Goal: Task Accomplishment & Management: Manage account settings

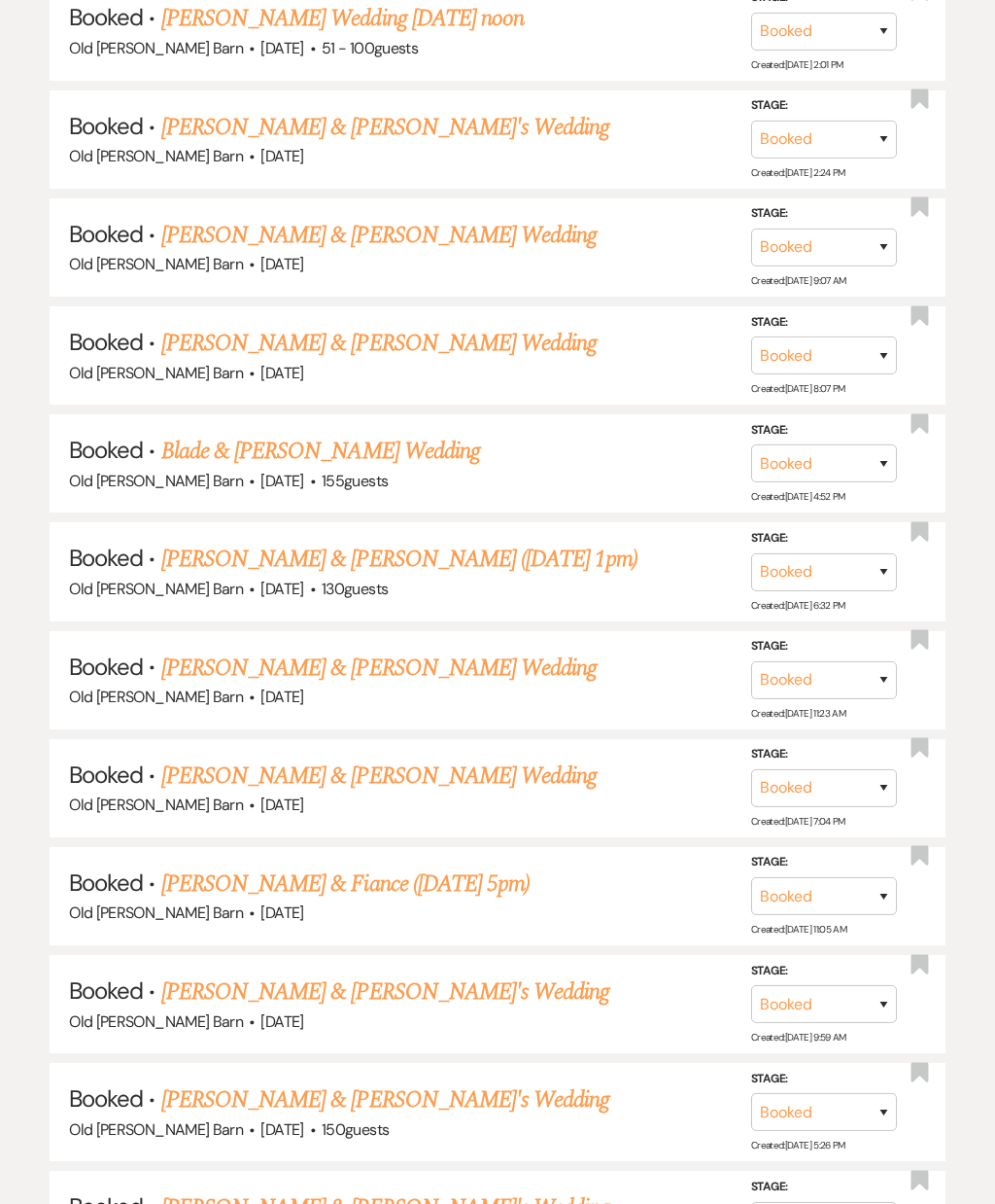
scroll to position [1215, 0]
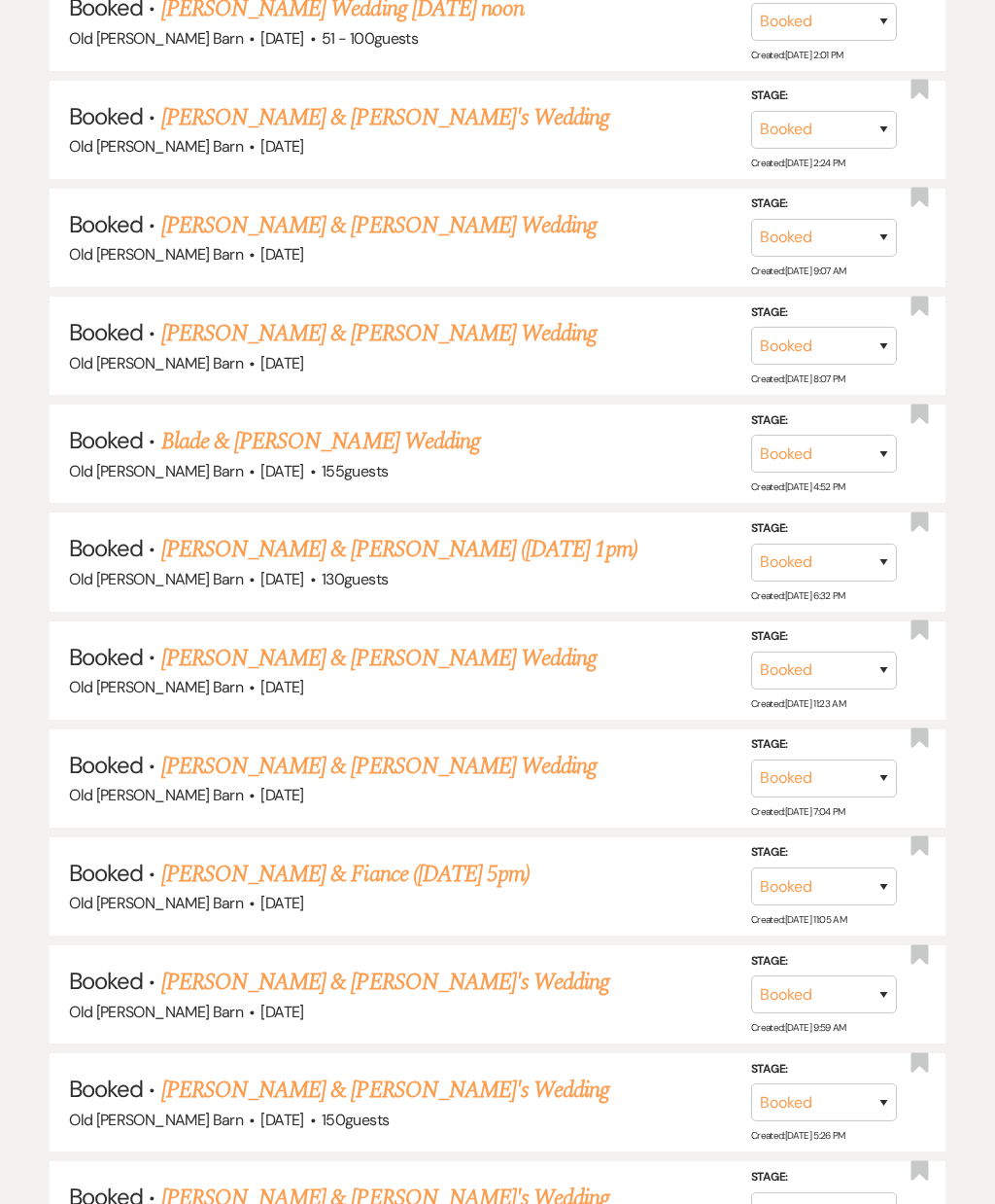
click at [507, 749] on link "[PERSON_NAME] & [PERSON_NAME] Wedding" at bounding box center [379, 767] width 435 height 35
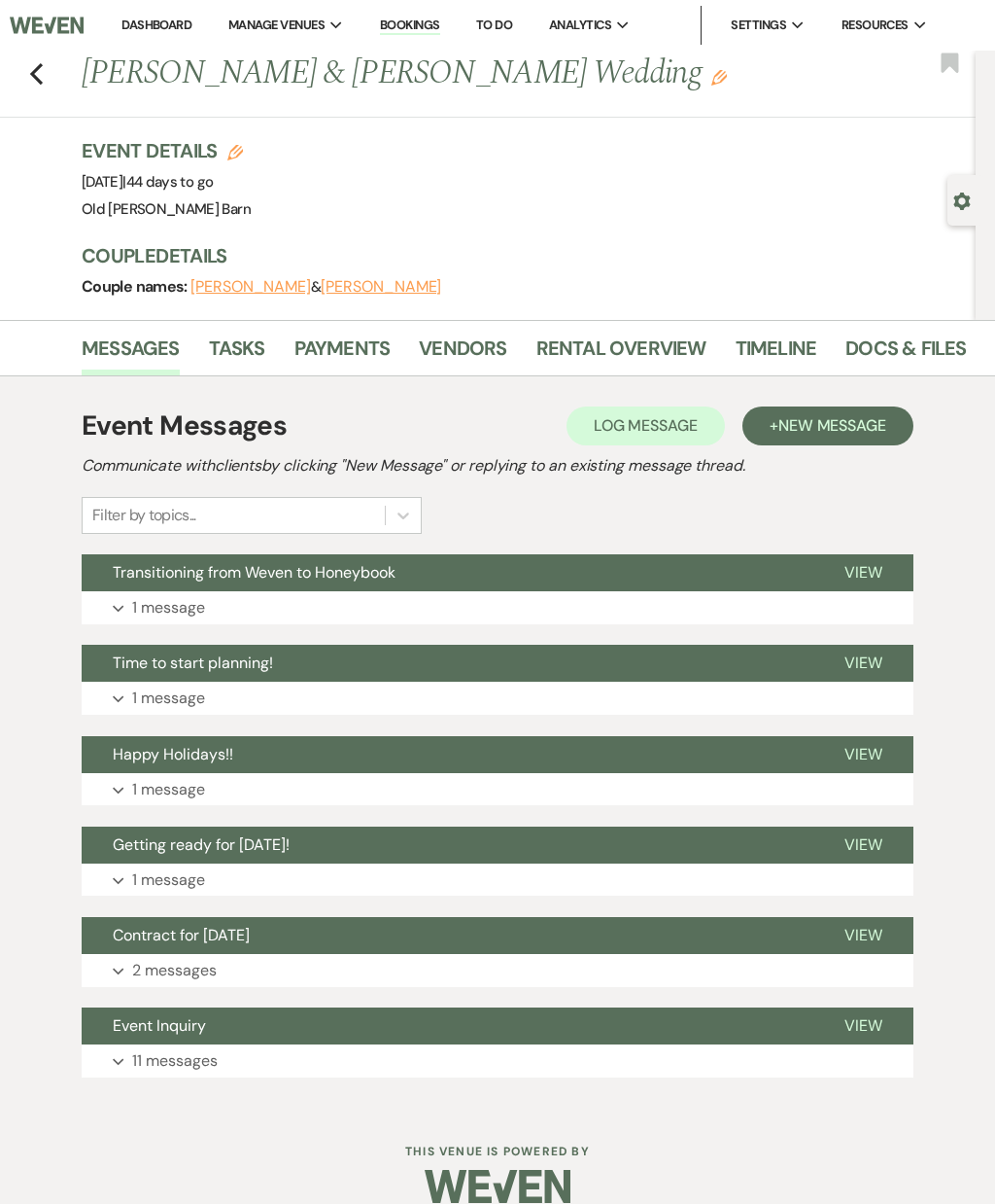
scroll to position [24, 0]
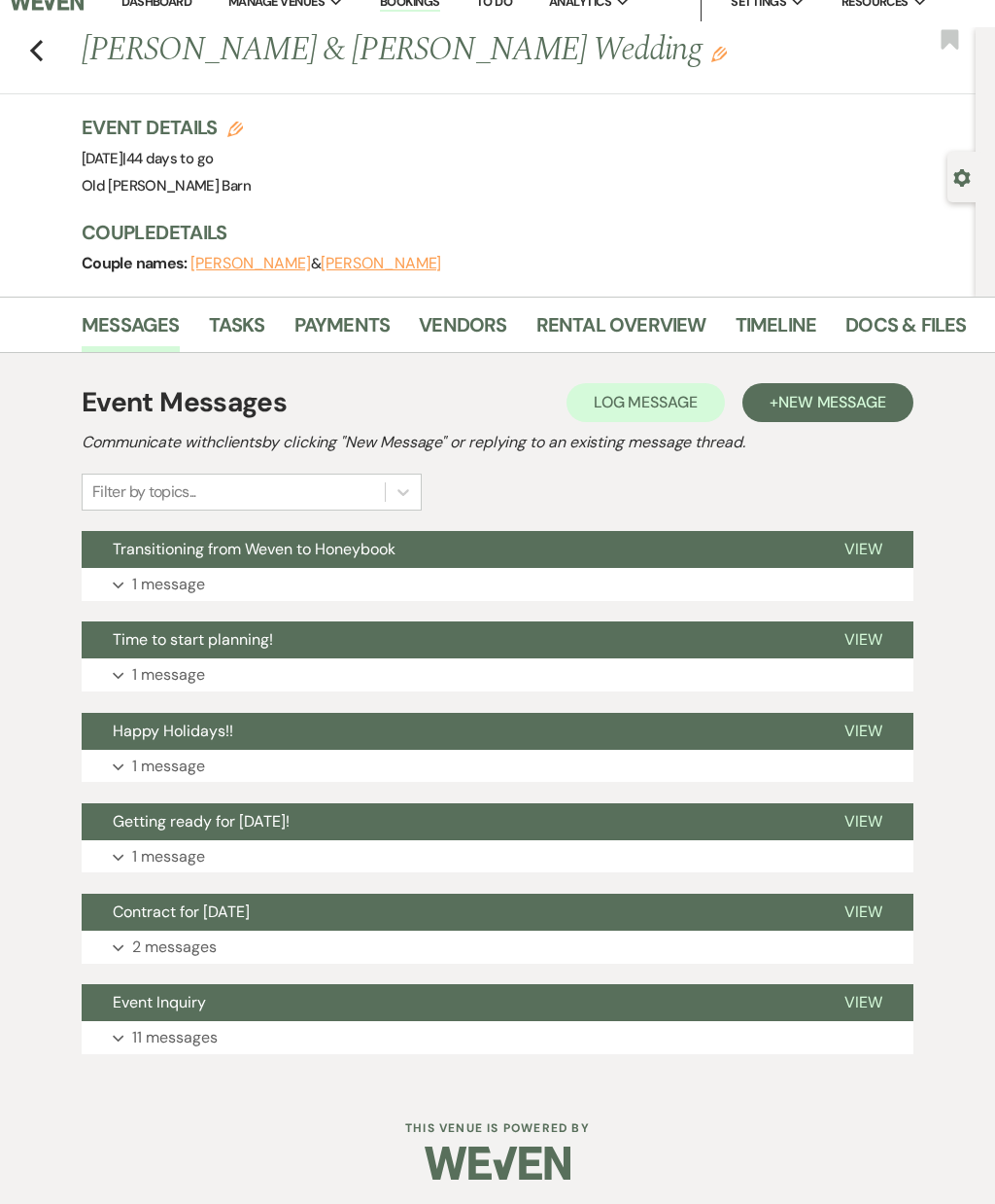
click at [864, 642] on span "View" at bounding box center [864, 639] width 38 height 21
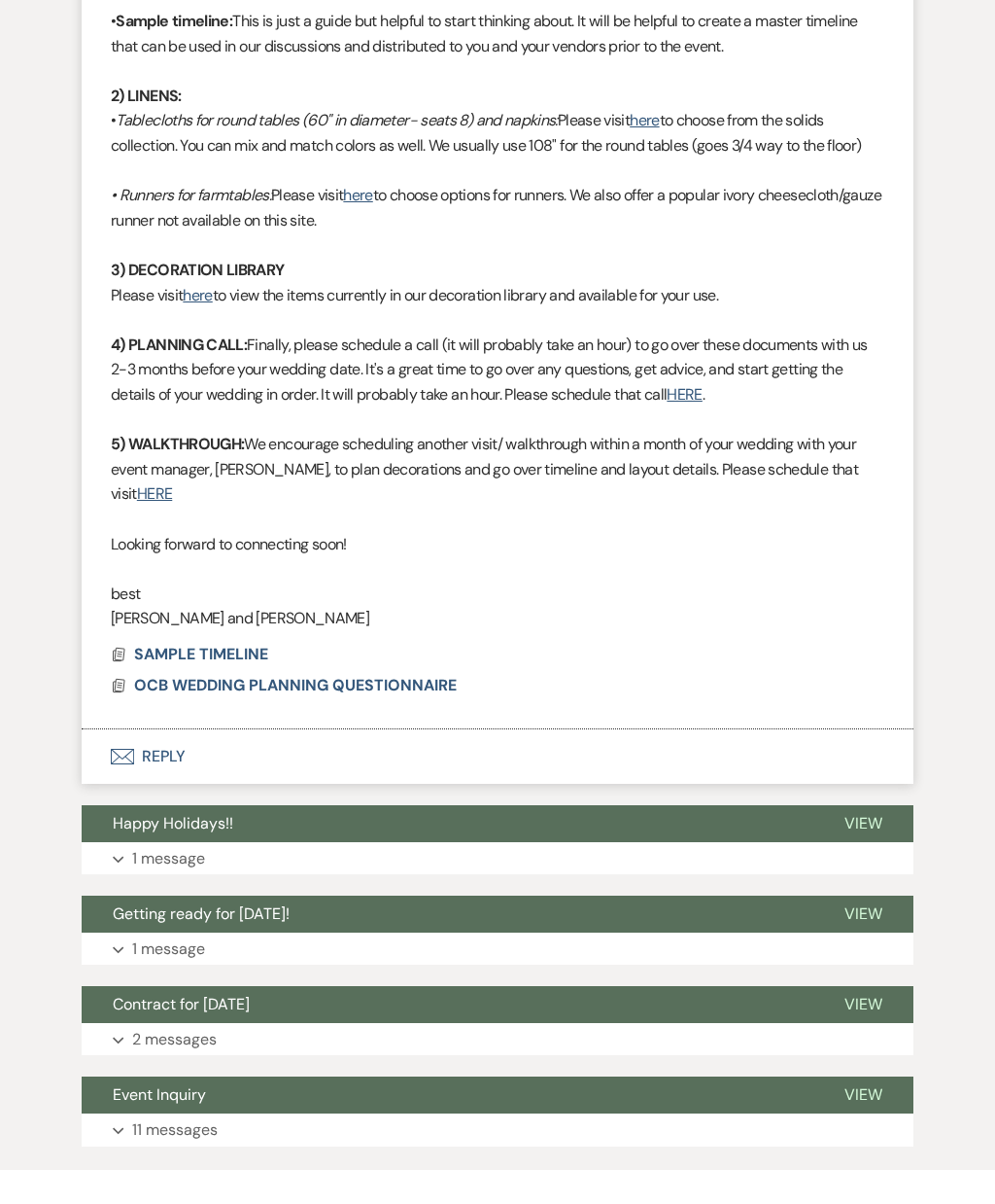
scroll to position [1136, 0]
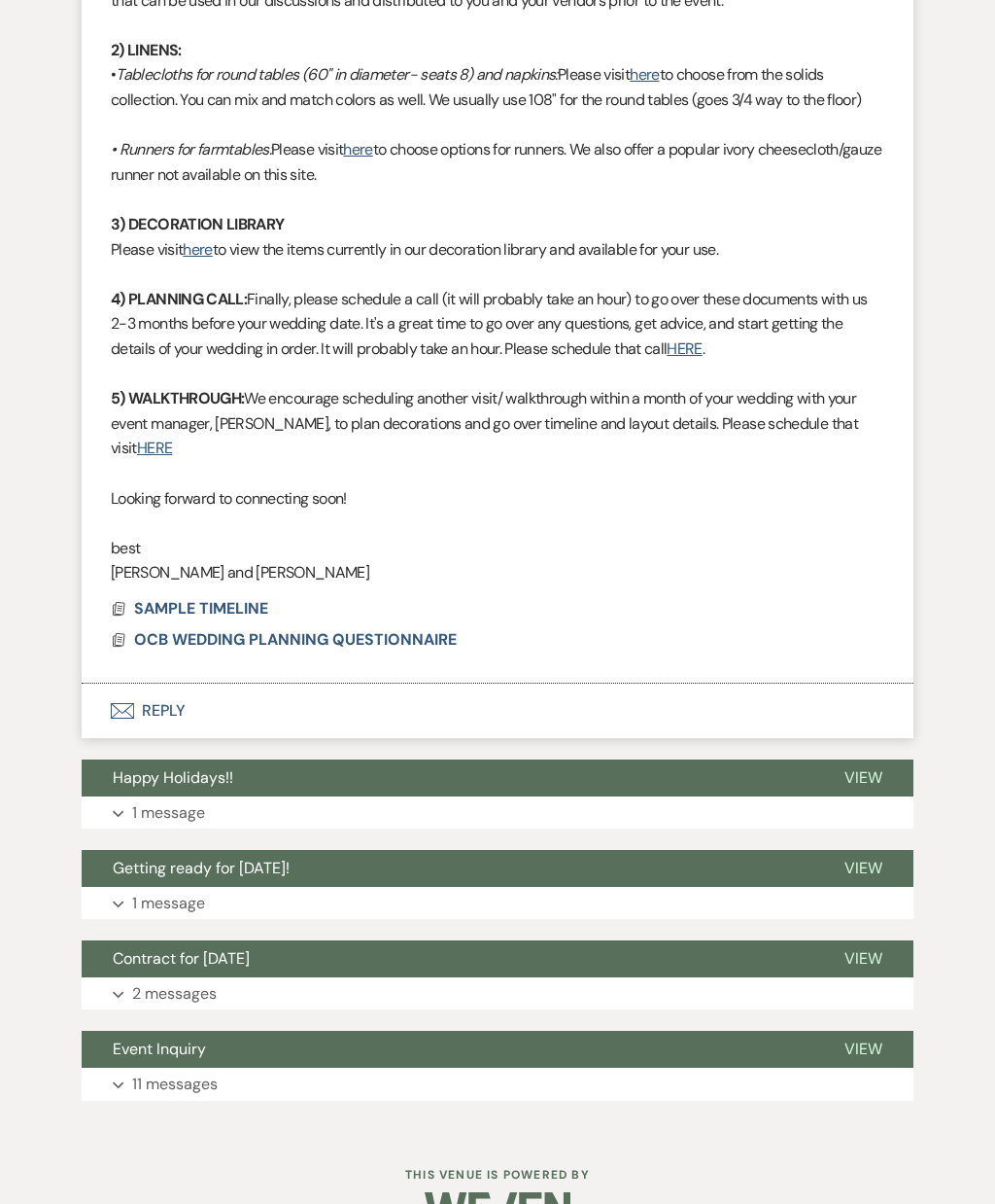
click at [394, 629] on span "OCB WEDDING PLANNING QUESTIONNAIRE" at bounding box center [295, 639] width 323 height 21
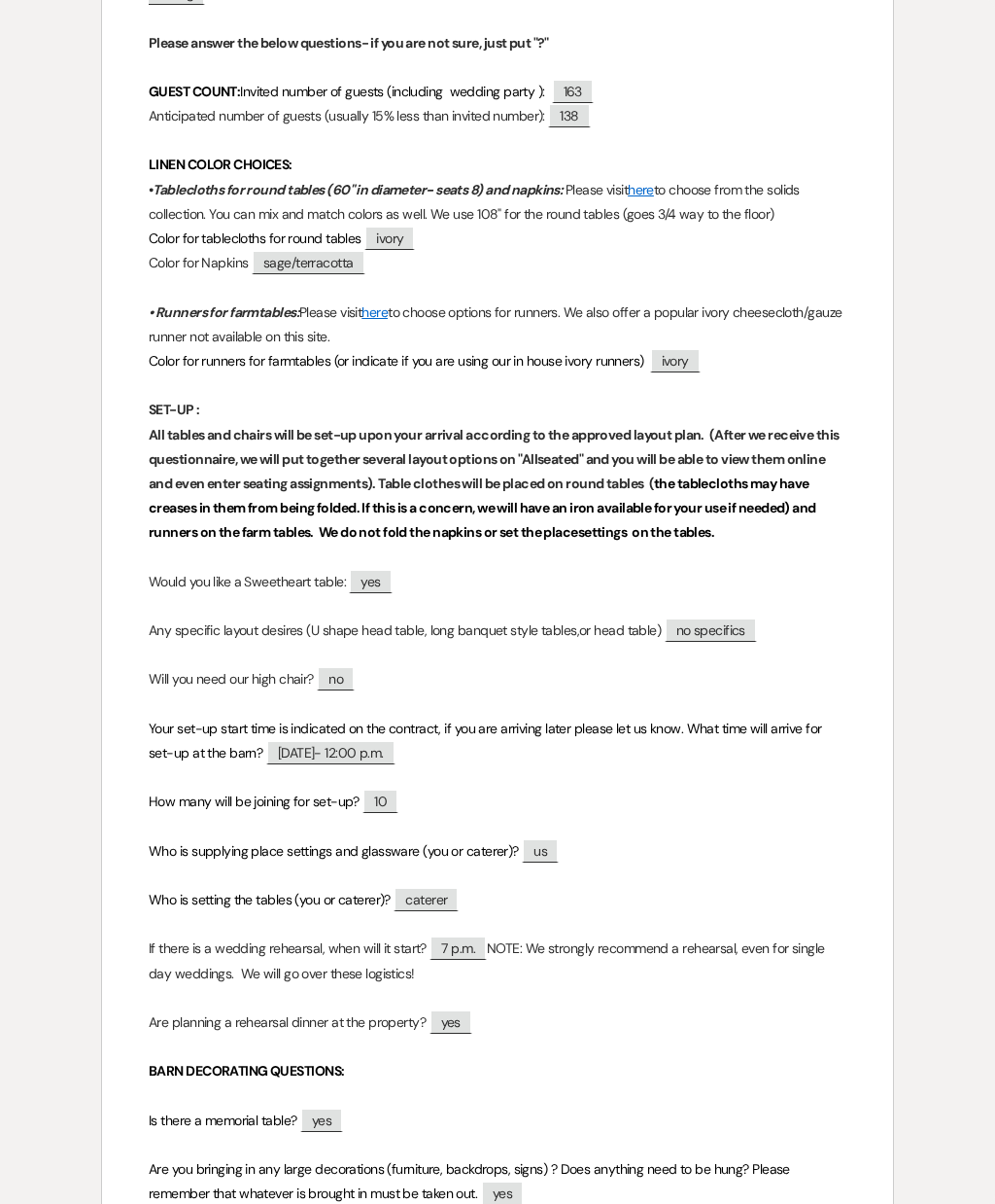
scroll to position [643, 0]
click at [590, 118] on span "138" at bounding box center [569, 114] width 42 height 25
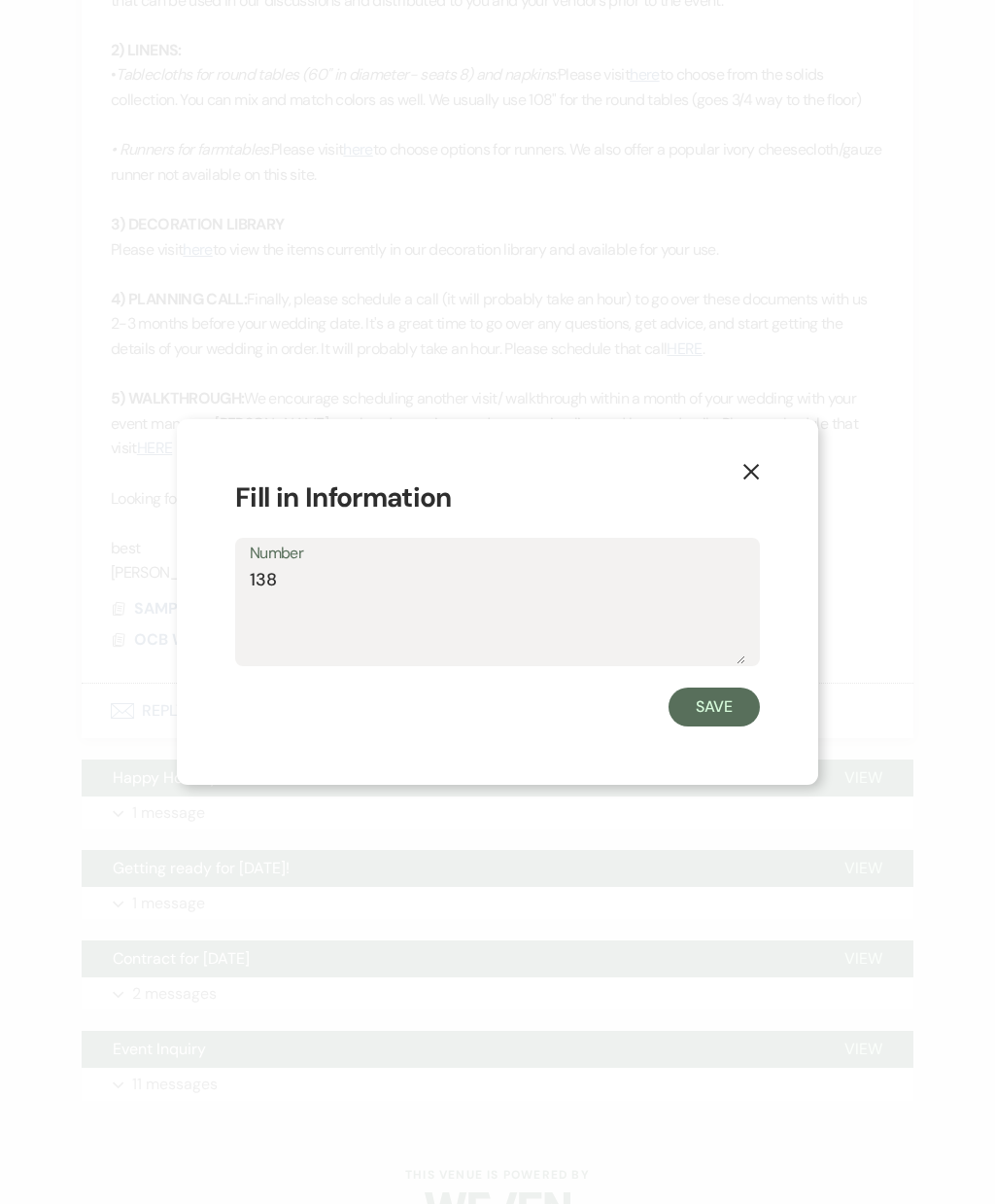
click at [307, 590] on textarea "138" at bounding box center [498, 615] width 496 height 97
type textarea "1"
type textarea "150"
click at [738, 687] on button "Save" at bounding box center [714, 707] width 91 height 39
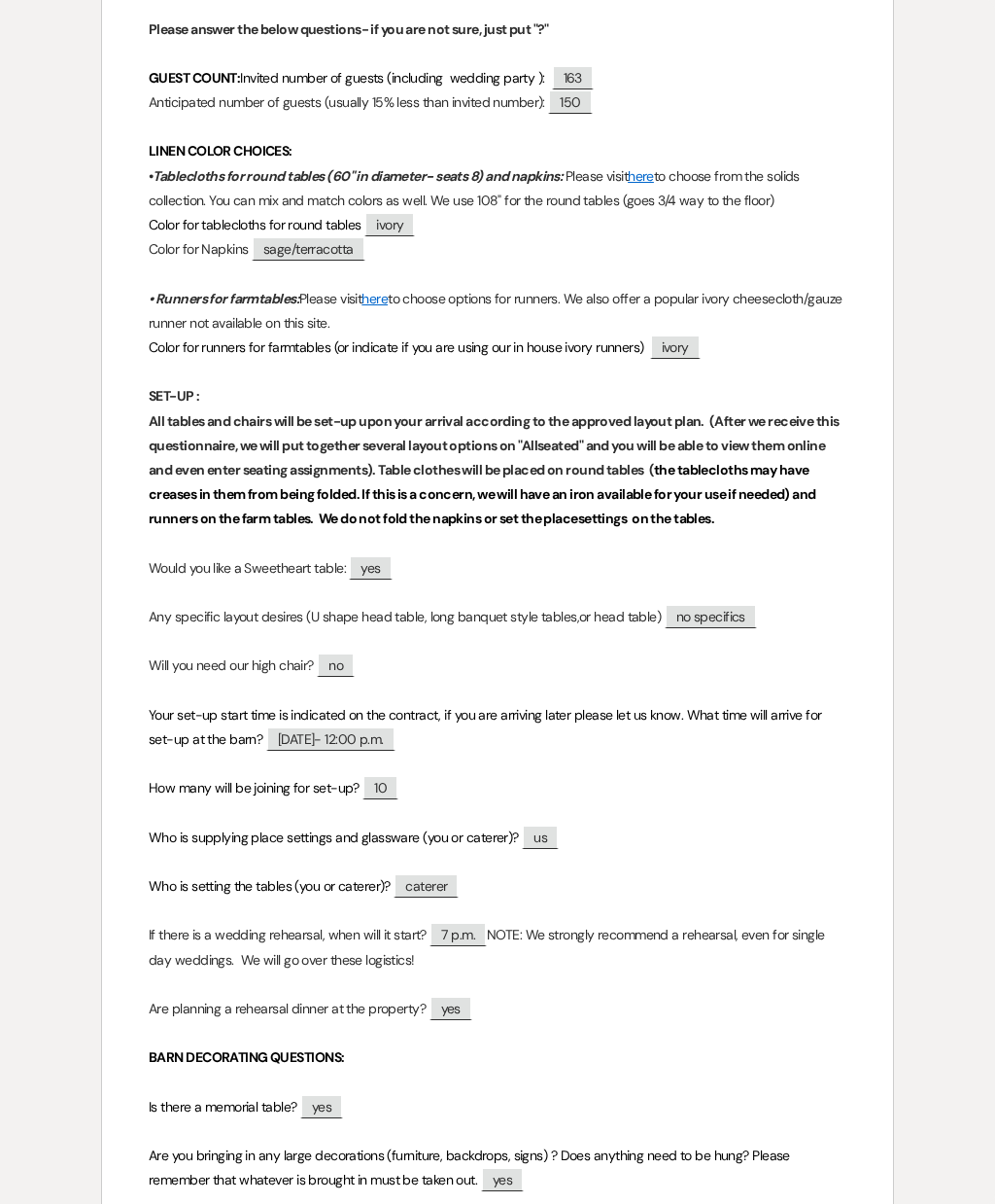
scroll to position [667, 0]
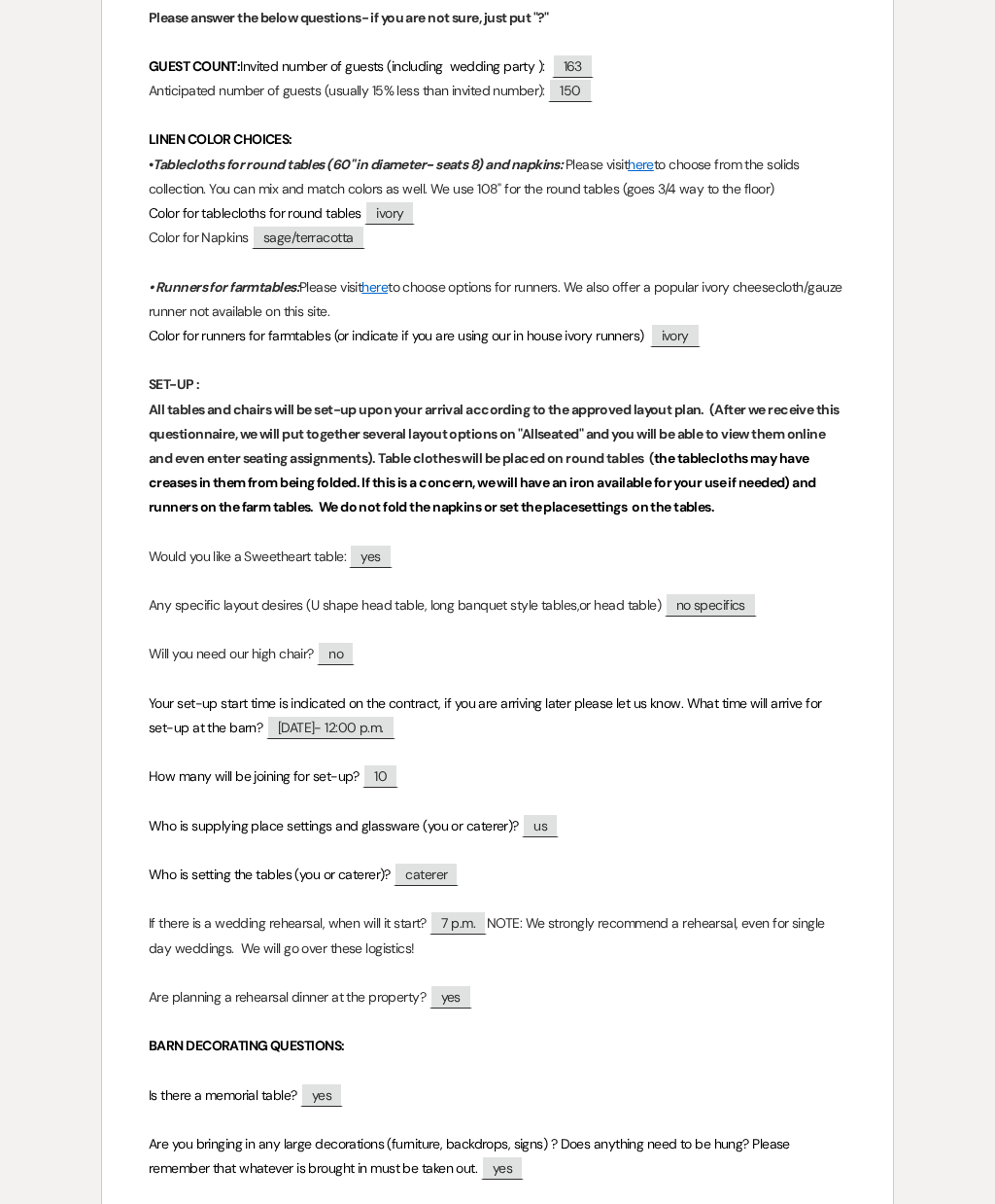
click at [534, 226] on p "Color for Napkins ﻿ sage/terracotta ﻿" at bounding box center [498, 237] width 698 height 25
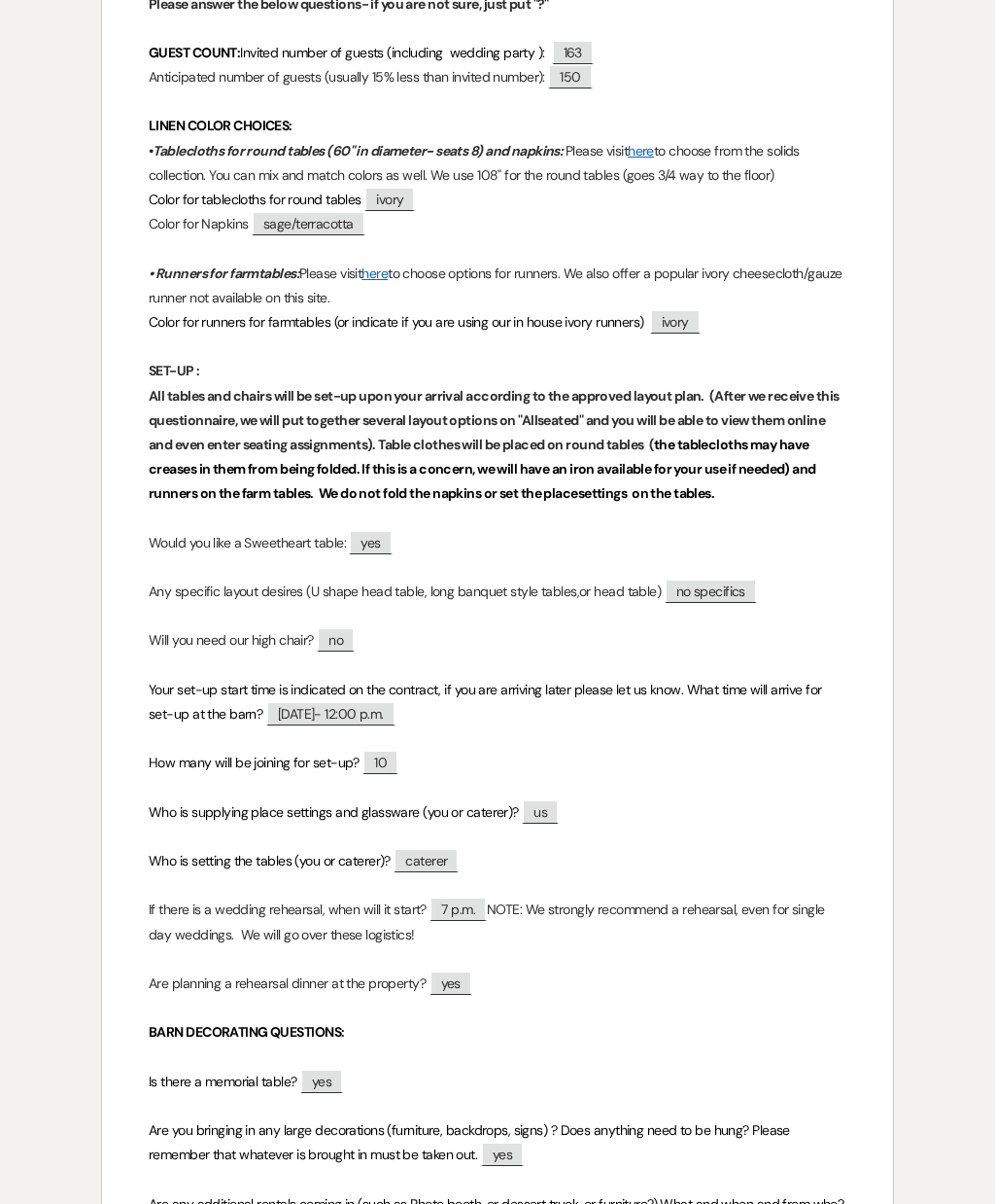
scroll to position [692, 0]
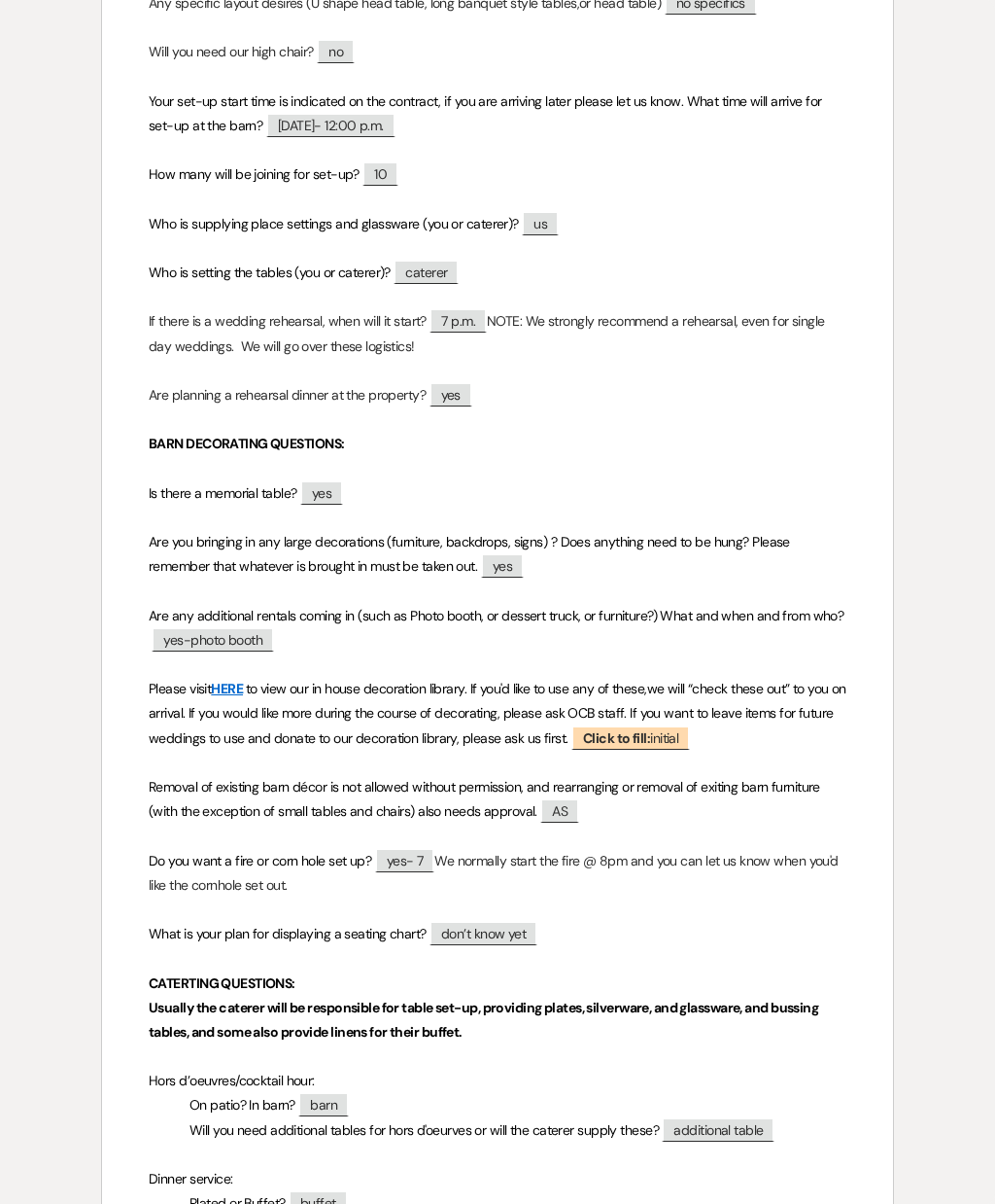
scroll to position [1291, 0]
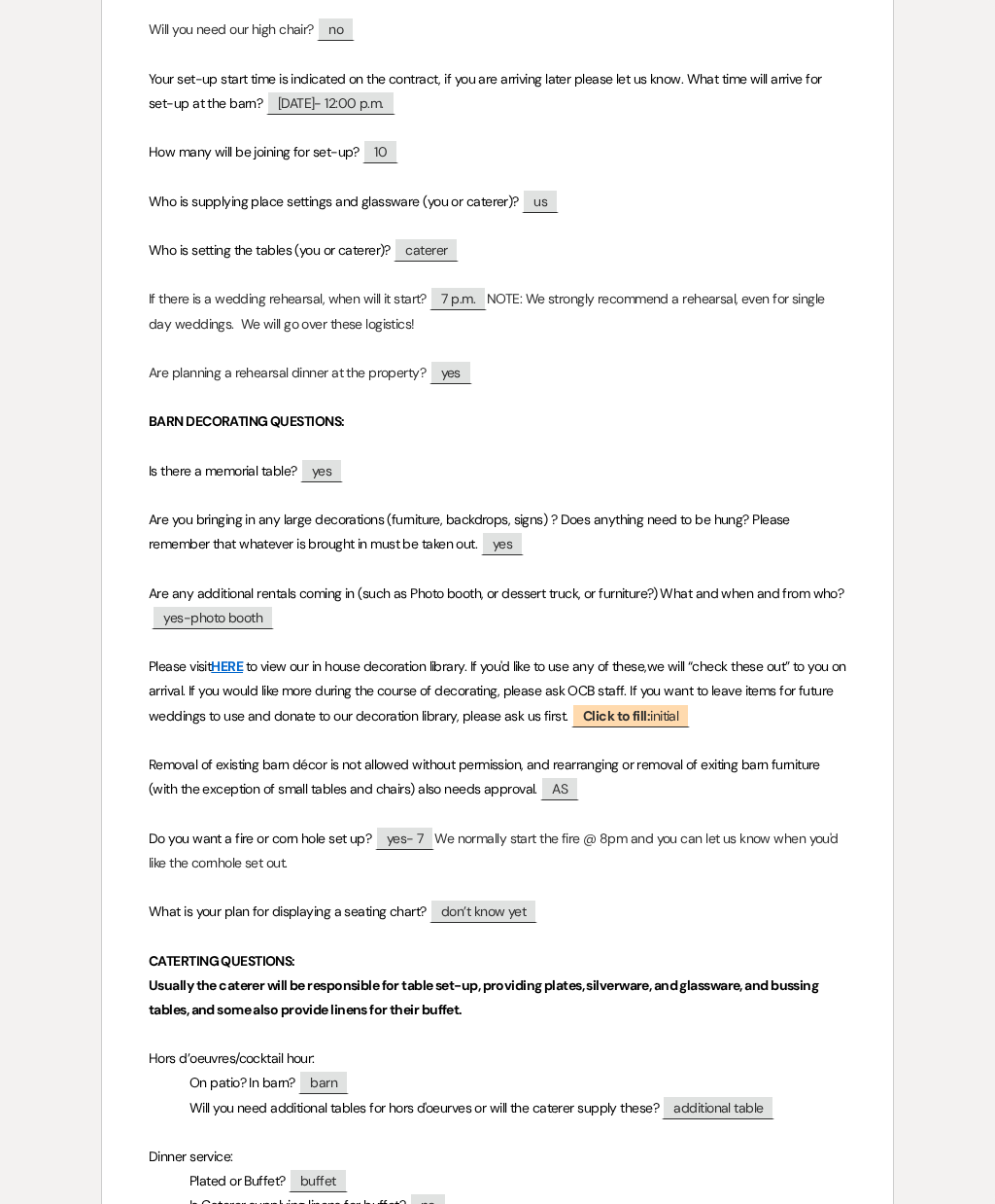
click at [823, 263] on p at bounding box center [498, 275] width 698 height 25
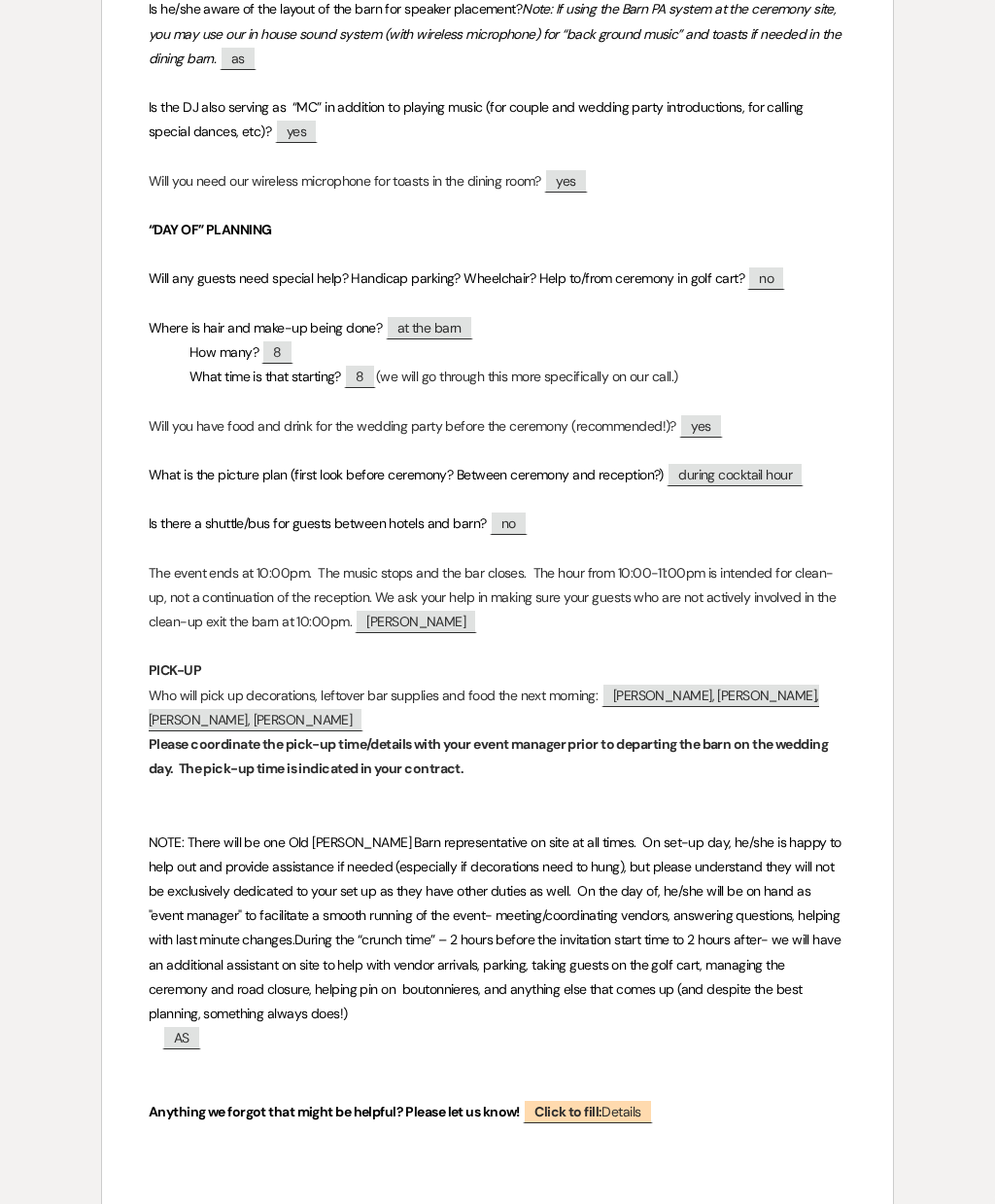
scroll to position [3784, 0]
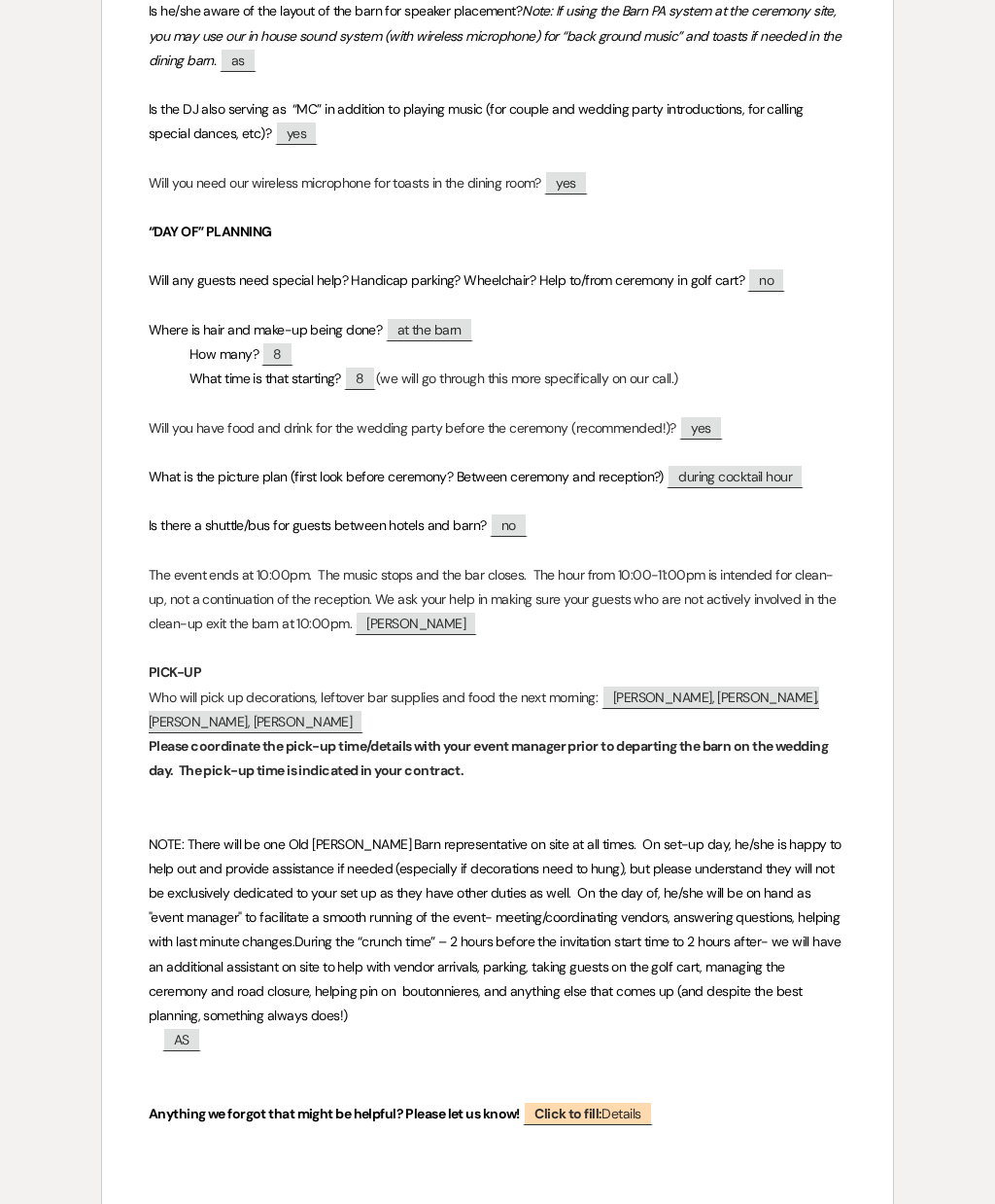
click at [820, 220] on p "“DAY OF” PLANNING" at bounding box center [498, 231] width 698 height 25
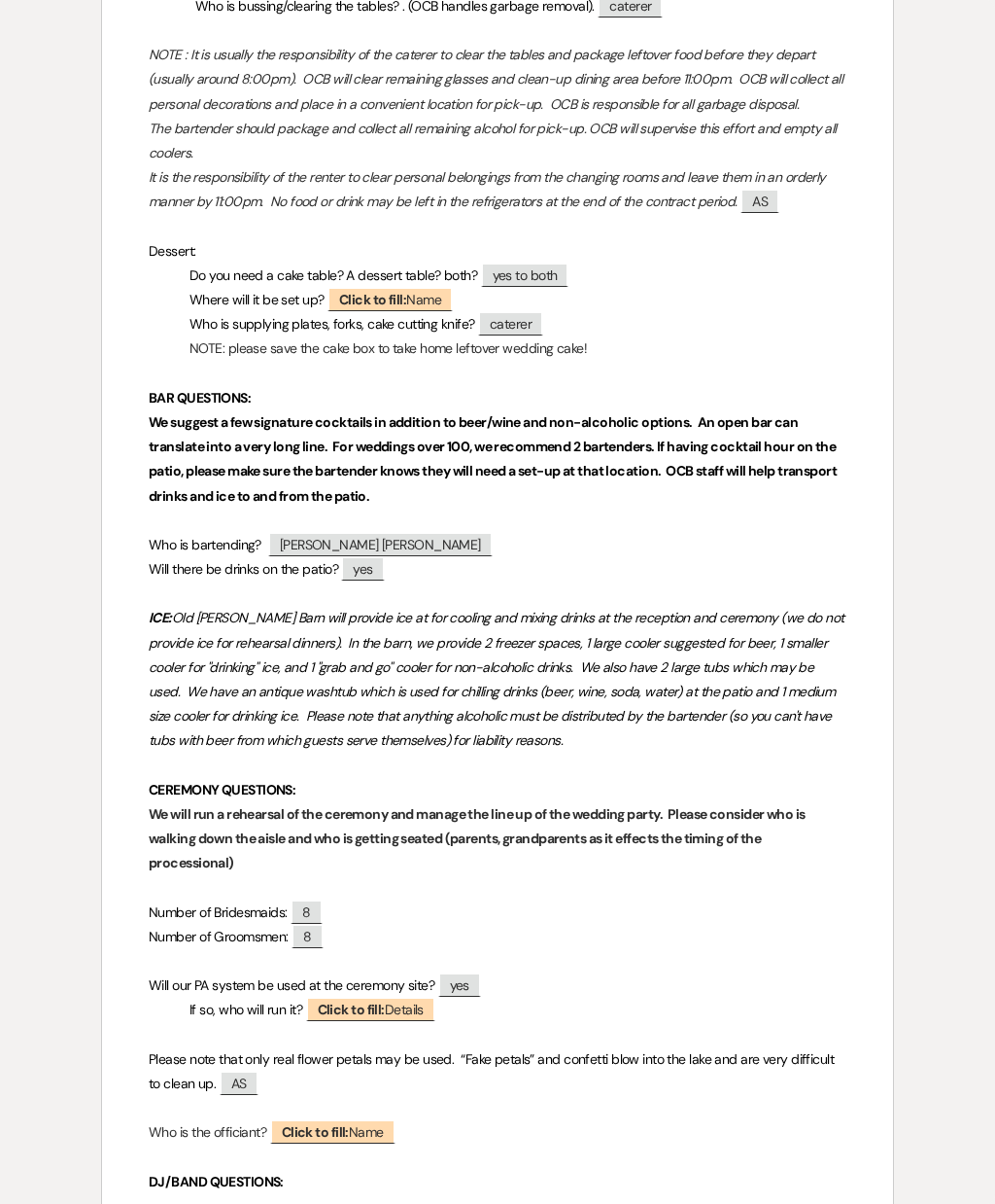
scroll to position [2546, 0]
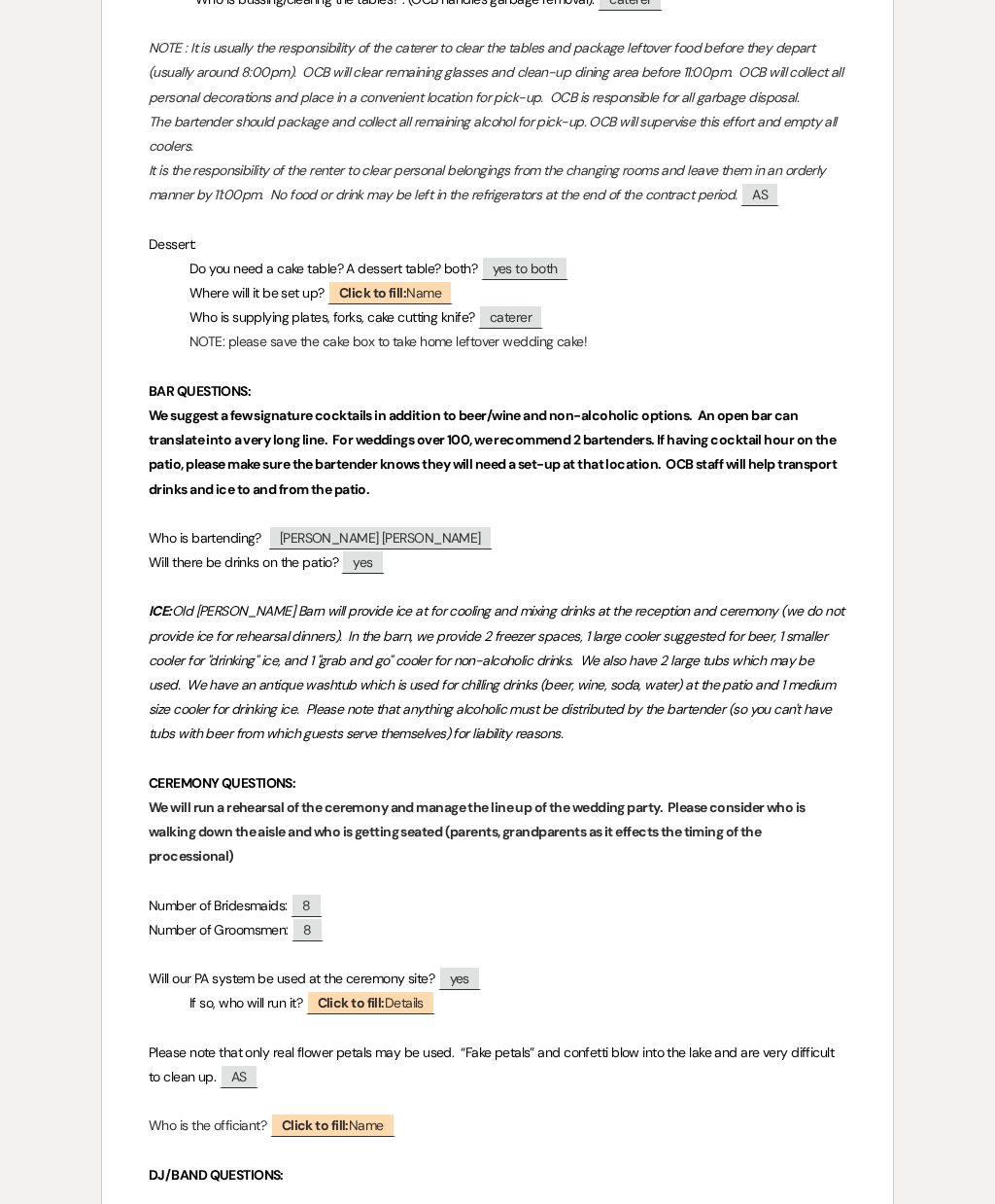
click at [775, 379] on p "BAR QUESTIONS:" at bounding box center [498, 391] width 698 height 25
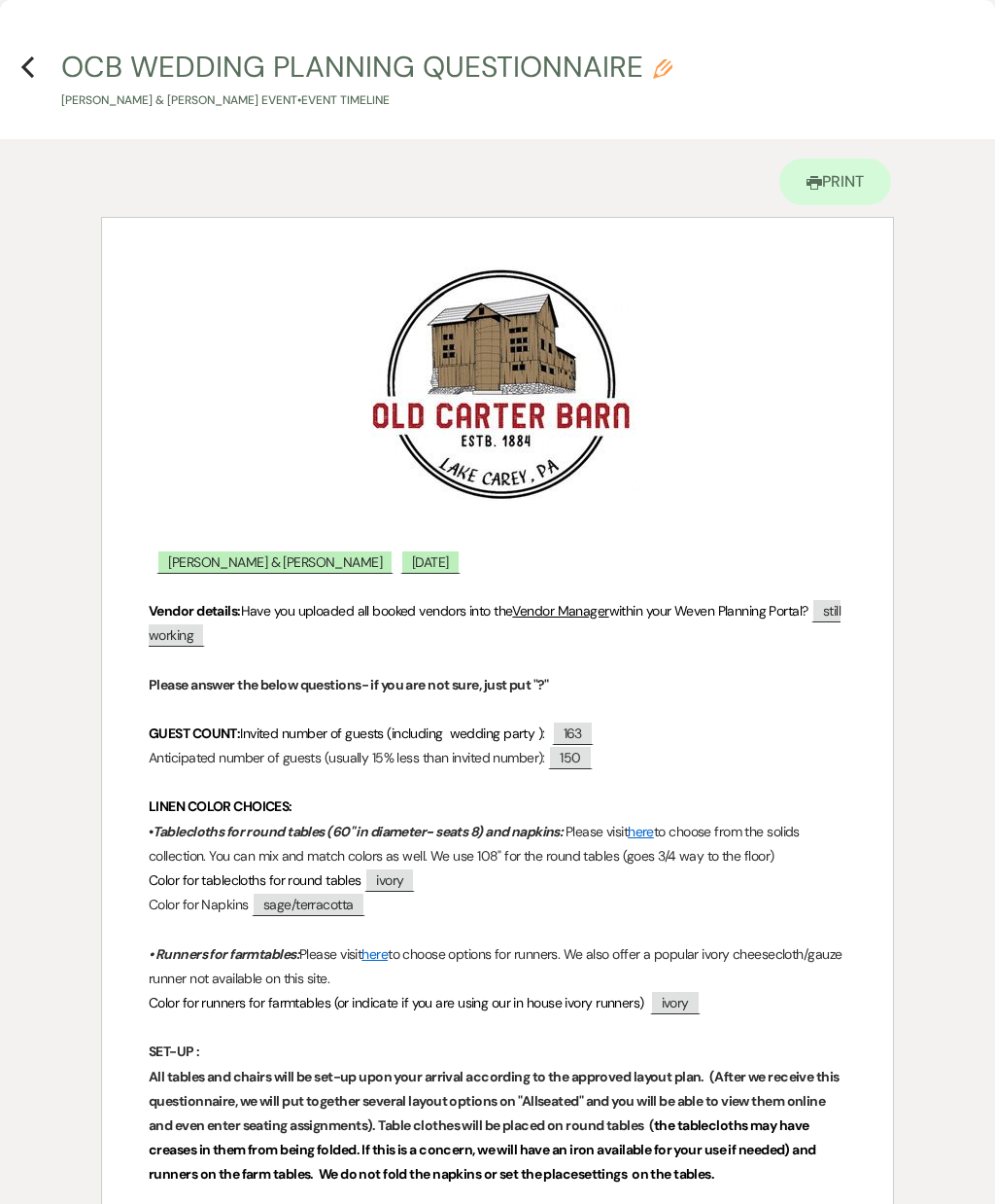
scroll to position [0, 0]
click at [34, 59] on icon "Previous" at bounding box center [27, 68] width 15 height 24
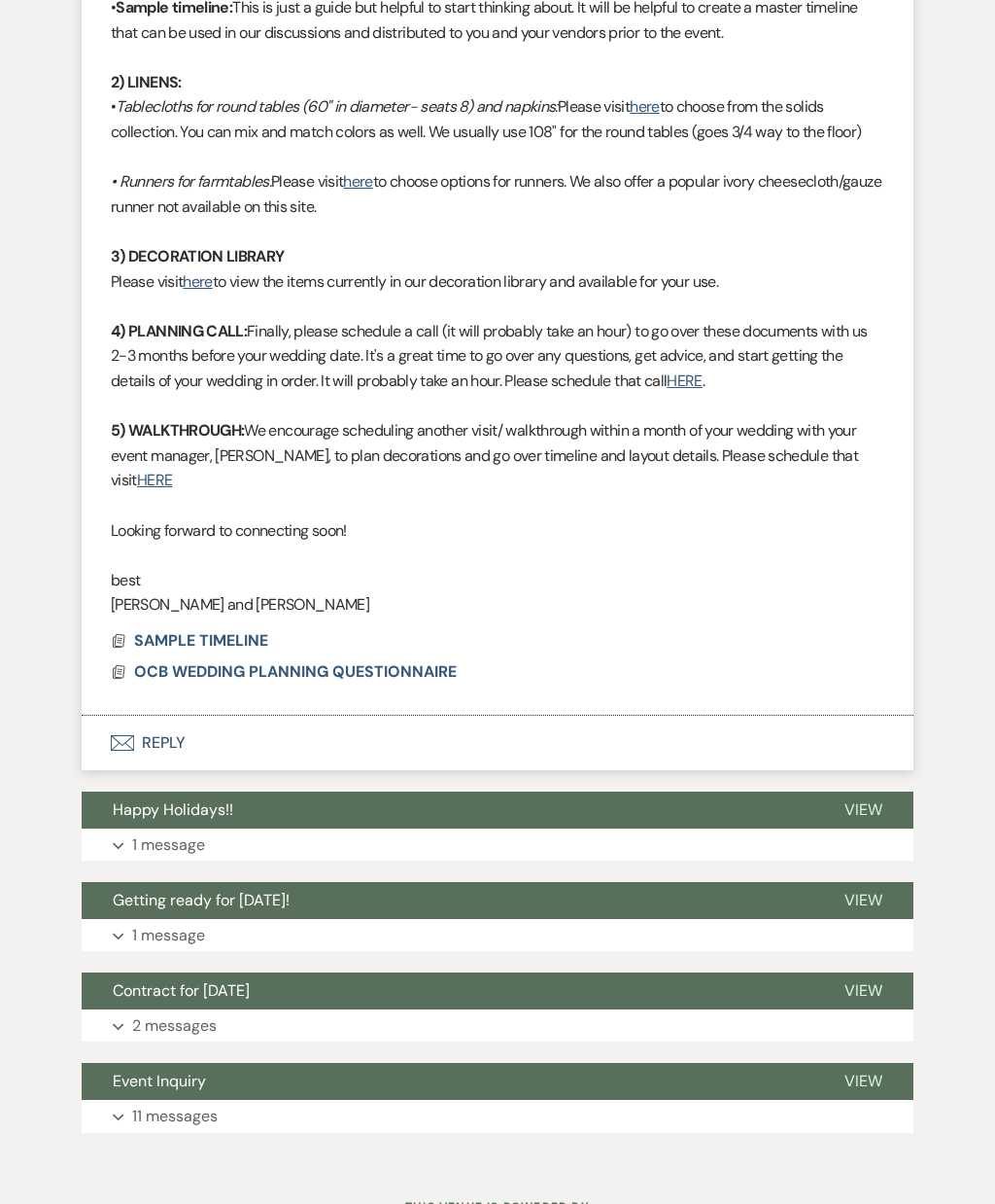
scroll to position [1057, 0]
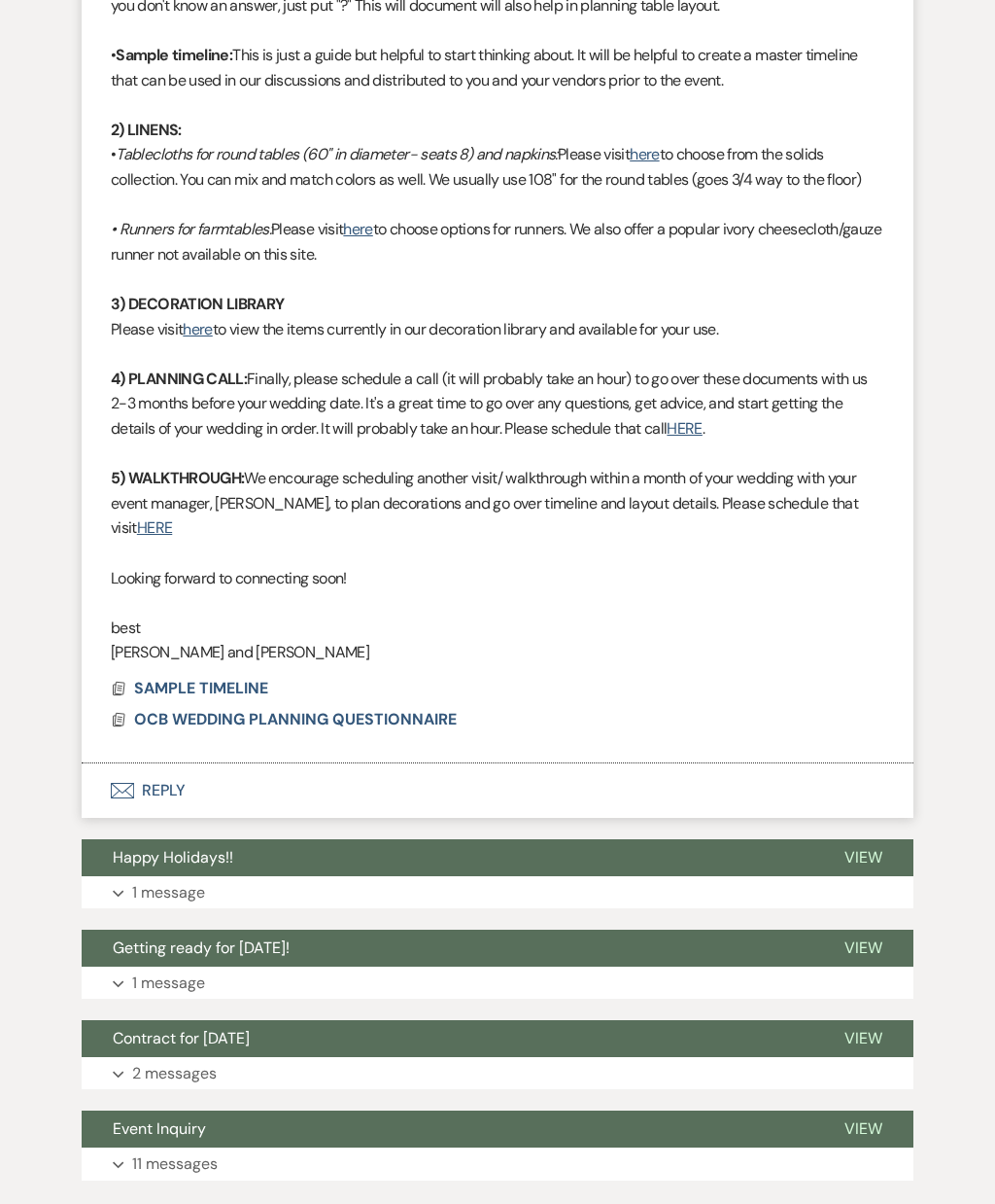
click at [180, 677] on span "SAMPLE TIMELINE" at bounding box center [201, 687] width 134 height 21
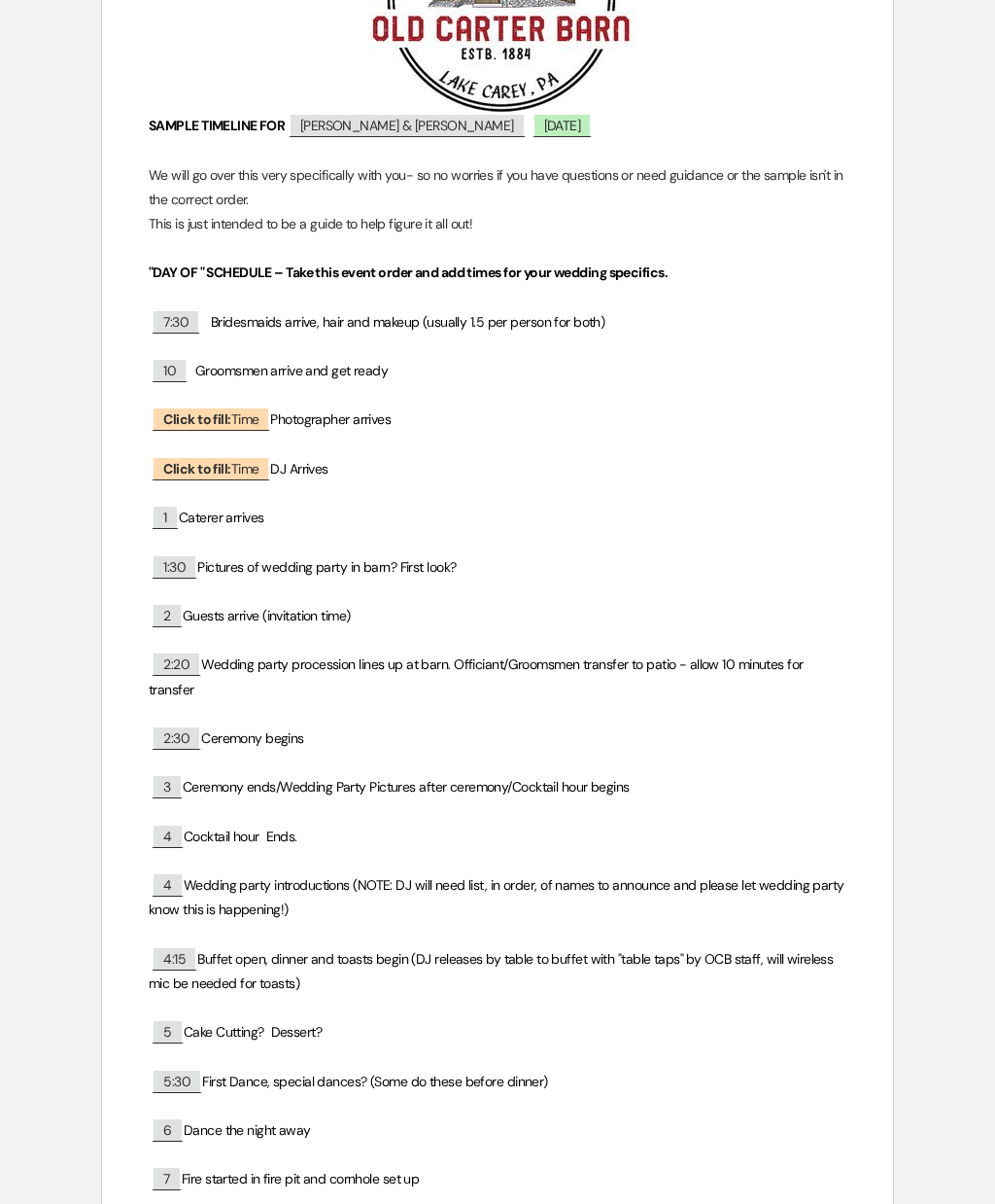
scroll to position [380, 0]
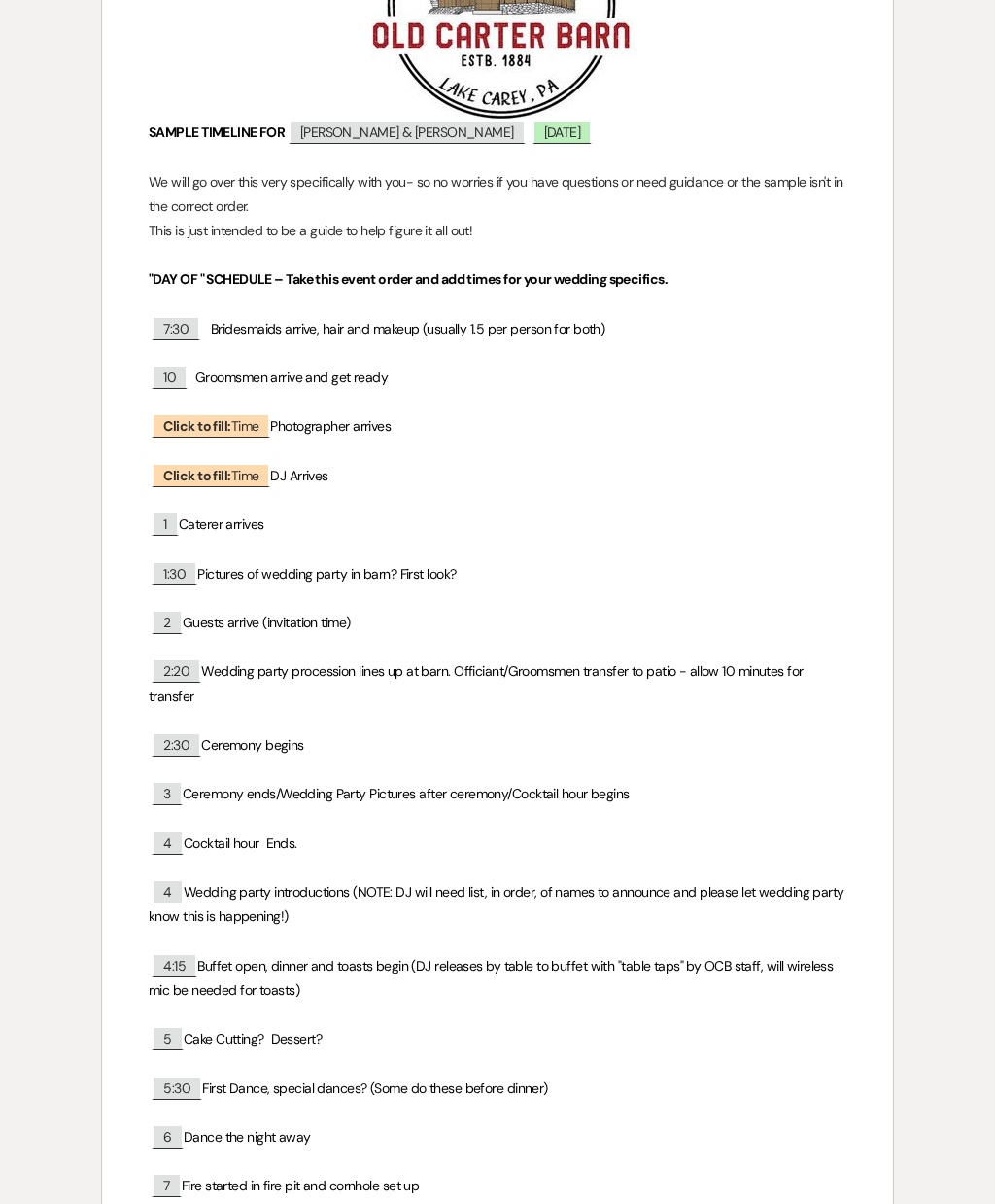
click at [182, 332] on span "7:30" at bounding box center [176, 327] width 49 height 25
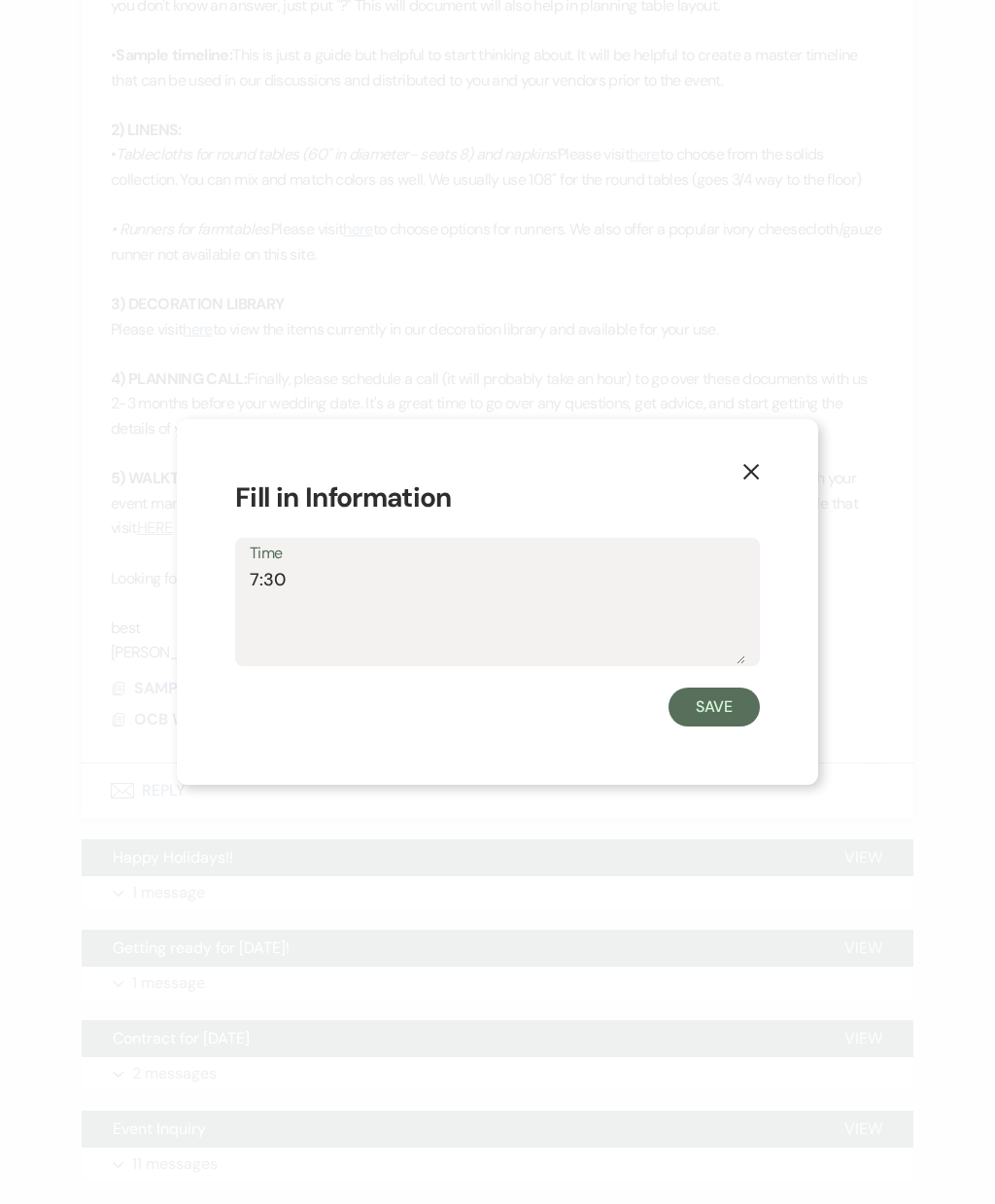
click at [291, 660] on textarea "7:30" at bounding box center [498, 615] width 496 height 97
type textarea "7:00"
click at [751, 719] on form "Fill in Information Time 7:00 Save" at bounding box center [498, 602] width 525 height 250
click at [726, 727] on button "Save" at bounding box center [714, 707] width 91 height 39
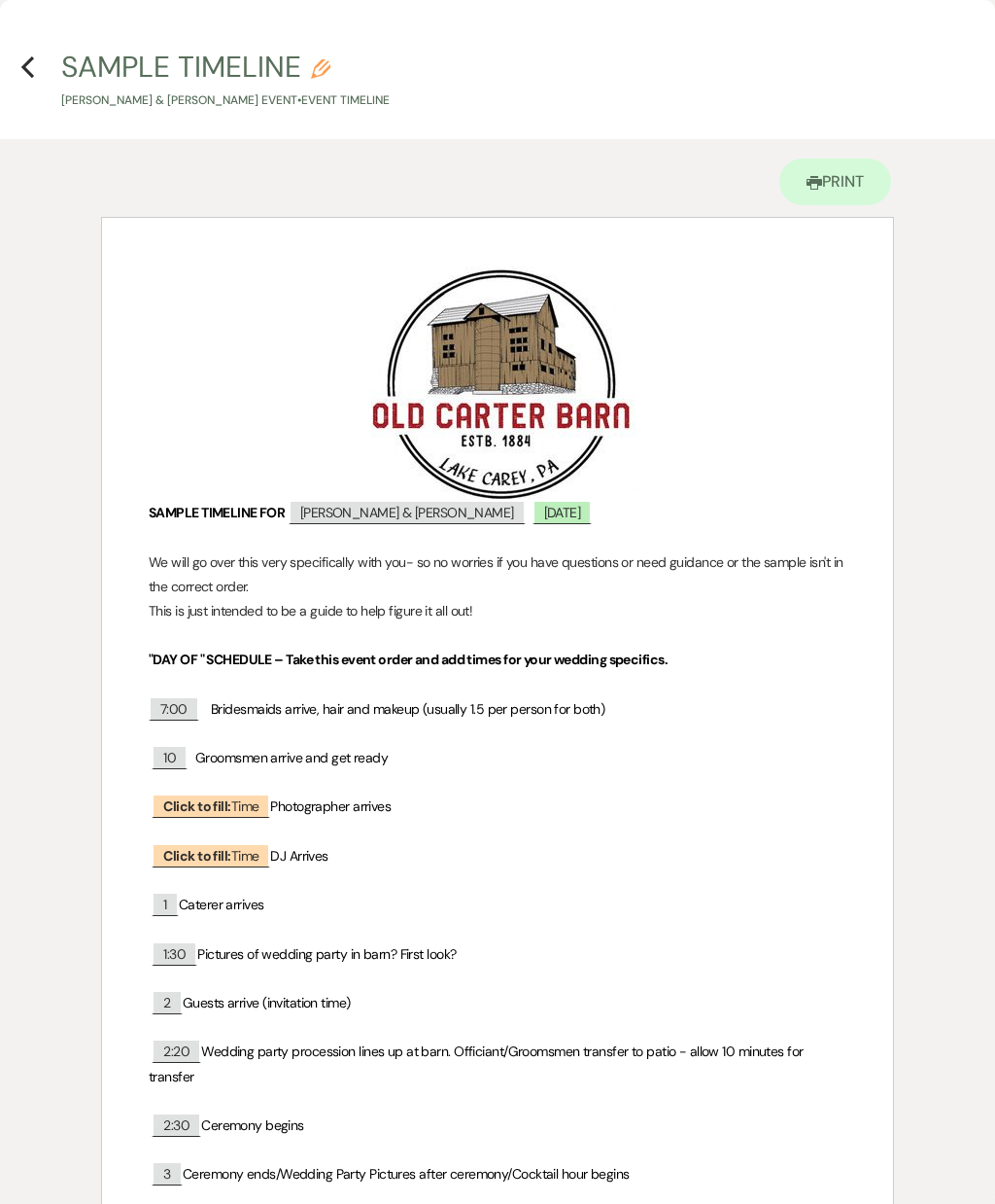
scroll to position [0, 0]
